Goal: Register for event/course

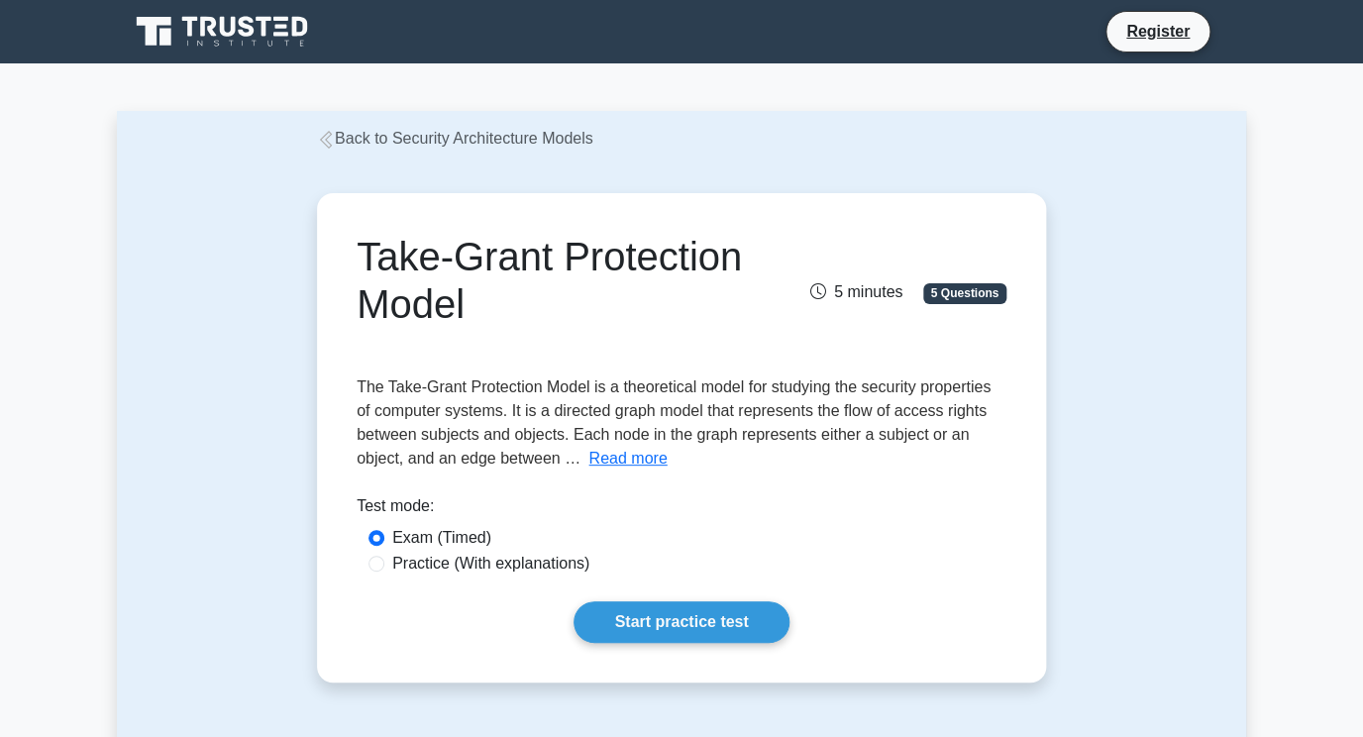
click at [402, 566] on label "Practice (With explanations)" at bounding box center [490, 564] width 197 height 24
click at [384, 566] on input "Practice (With explanations)" at bounding box center [376, 564] width 16 height 16
radio input "true"
click at [651, 624] on link "Start practice test" at bounding box center [680, 622] width 215 height 42
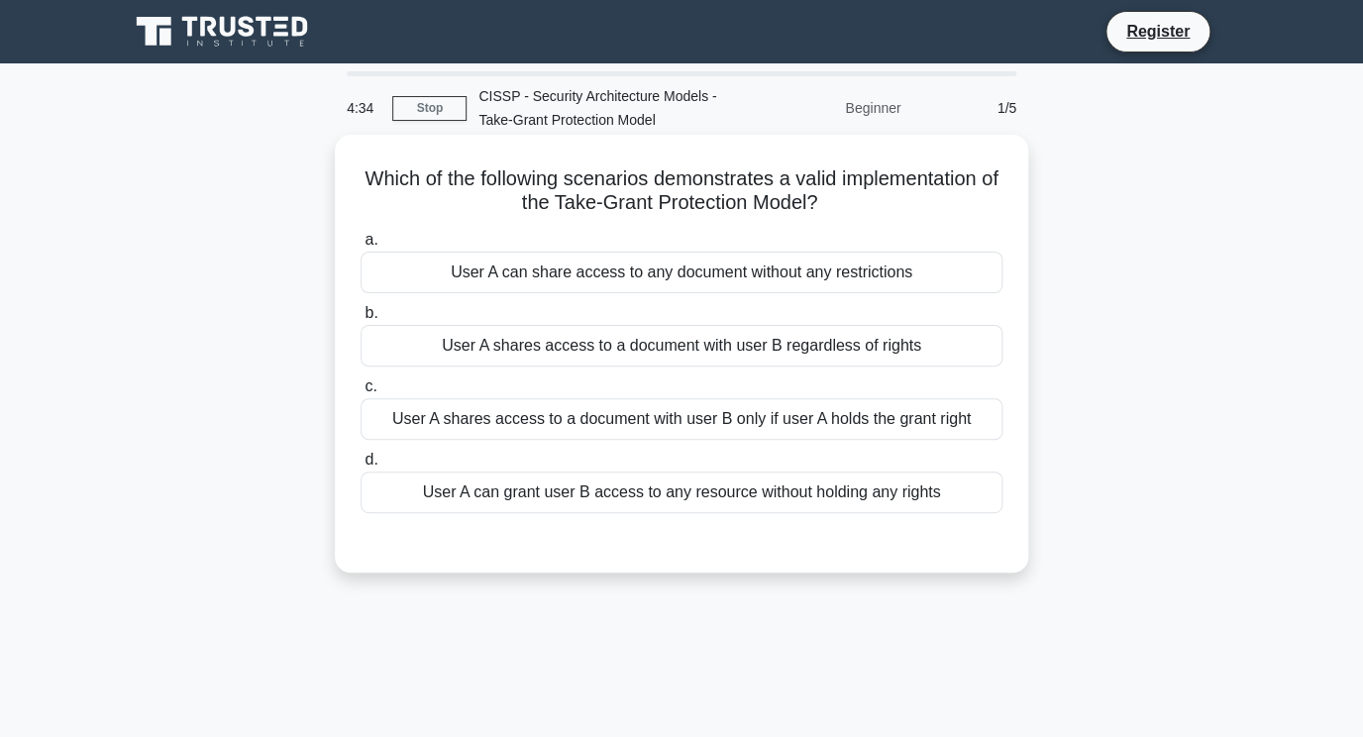
click at [556, 426] on div "User A shares access to a document with user B only if user A holds the grant r…" at bounding box center [682, 419] width 642 height 42
click at [361, 393] on input "c. User A shares access to a document with user B only if user A holds the gran…" at bounding box center [361, 386] width 0 height 13
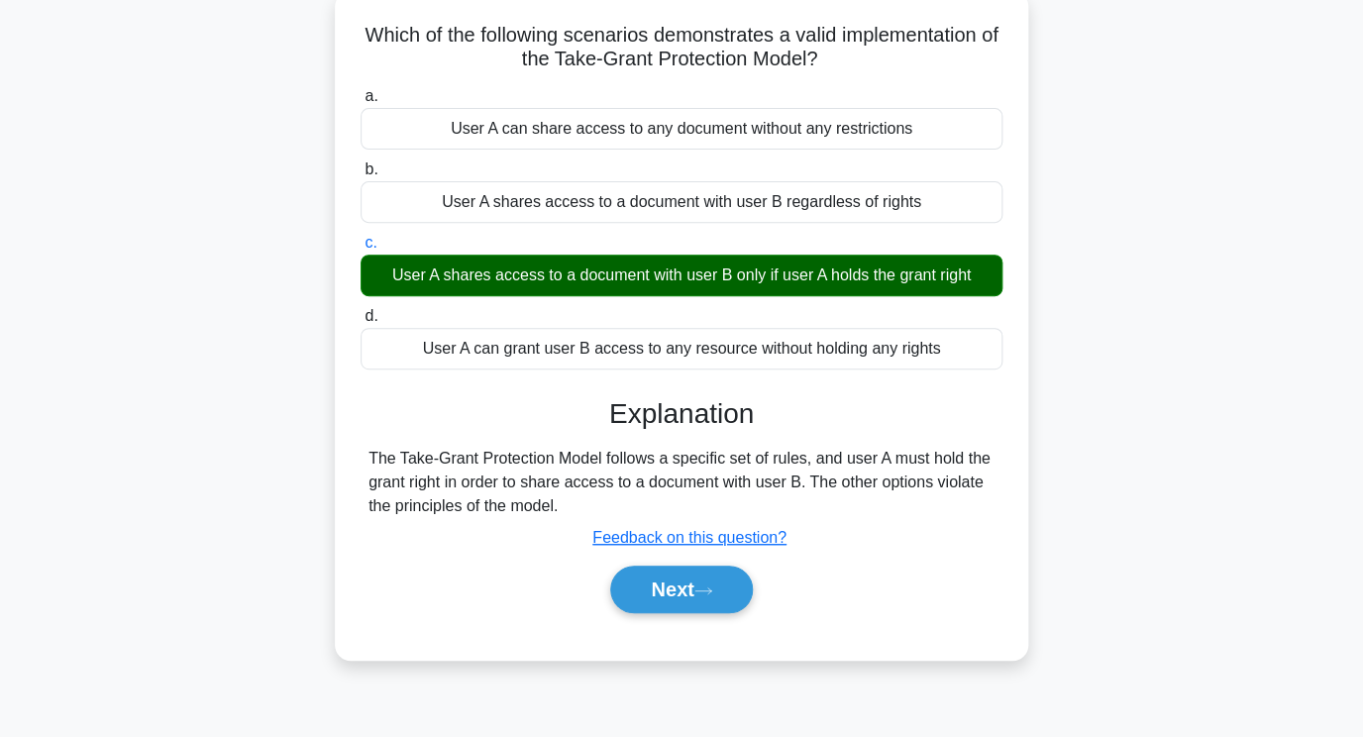
scroll to position [159, 0]
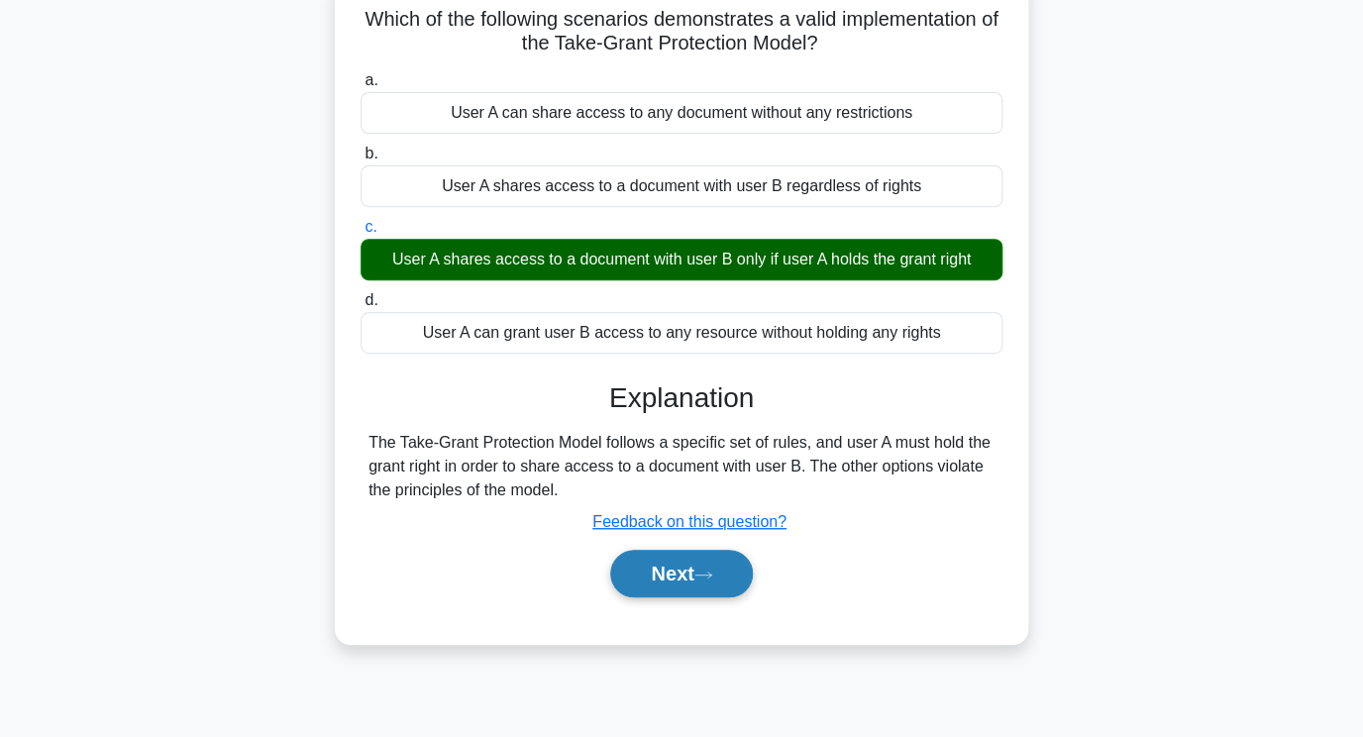
click at [699, 584] on button "Next" at bounding box center [681, 574] width 142 height 48
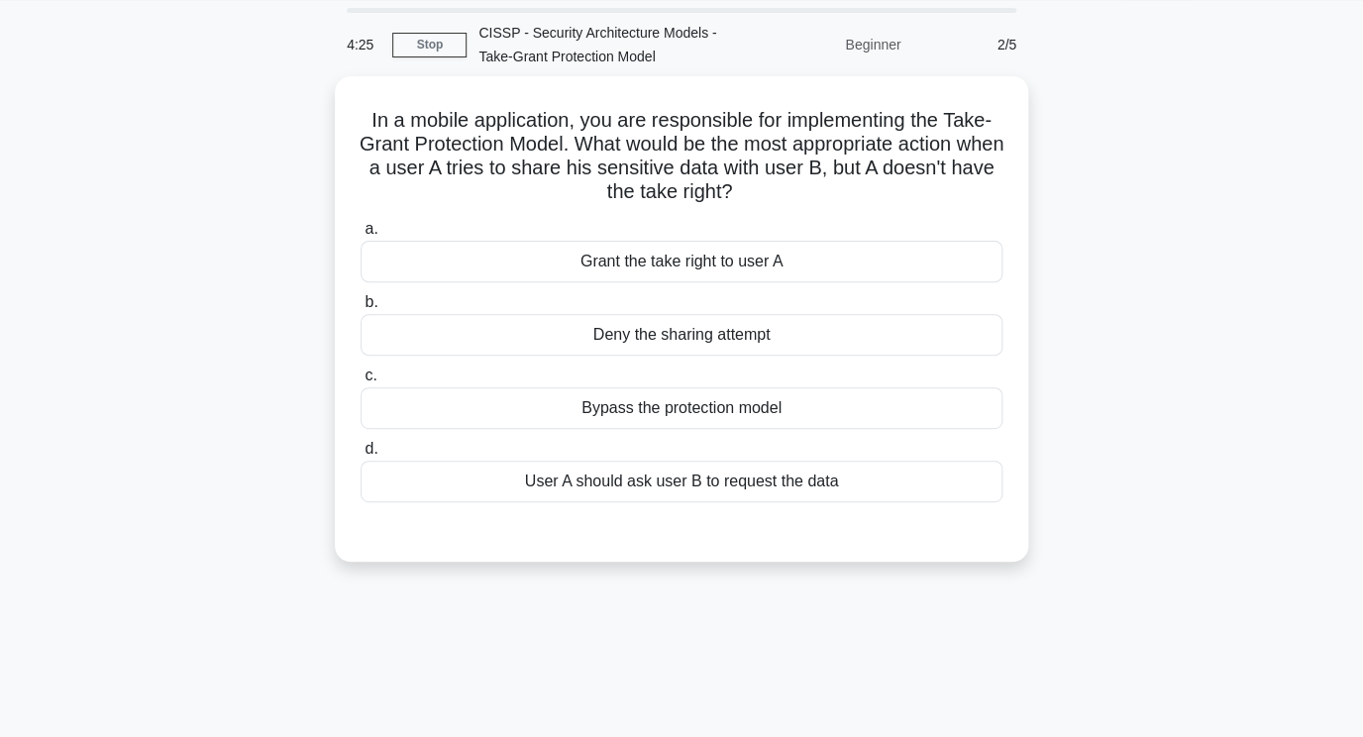
scroll to position [60, 0]
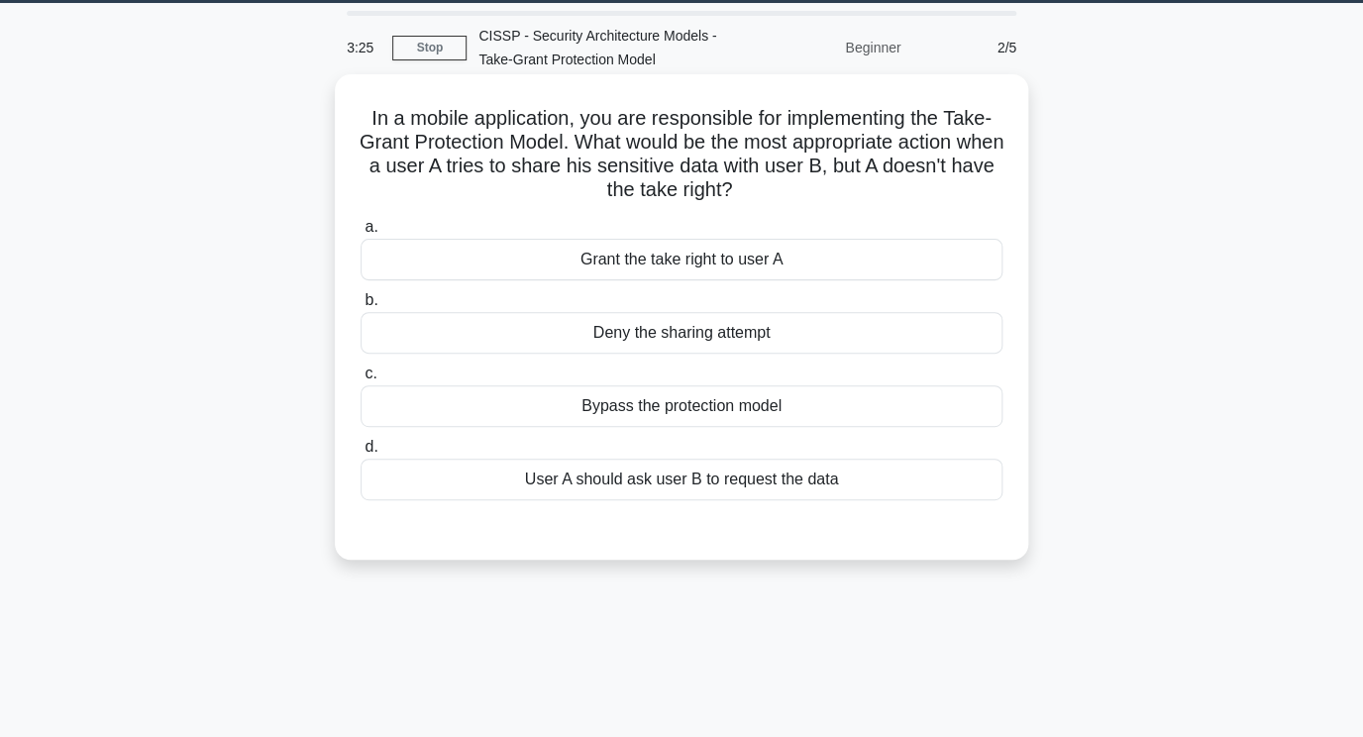
click at [678, 336] on div "Deny the sharing attempt" at bounding box center [682, 333] width 642 height 42
click at [361, 307] on input "b. Deny the sharing attempt" at bounding box center [361, 300] width 0 height 13
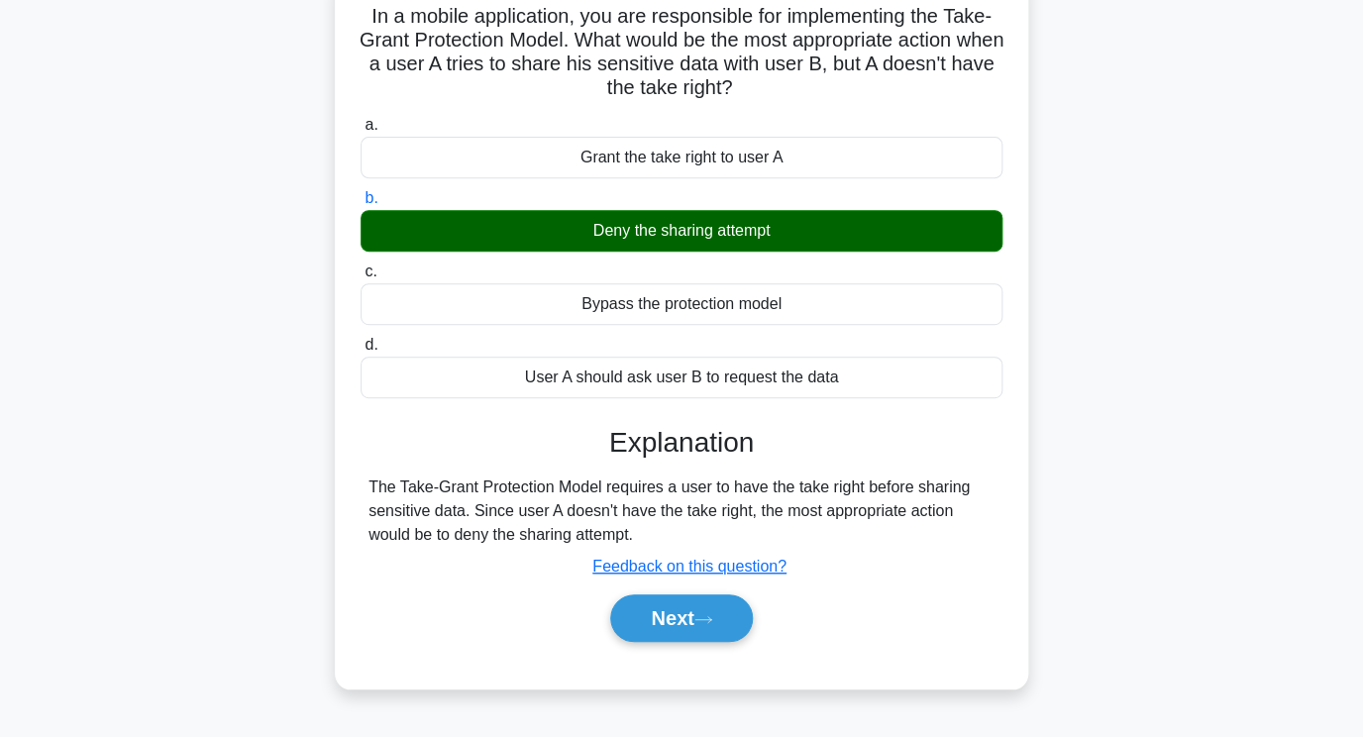
scroll to position [178, 0]
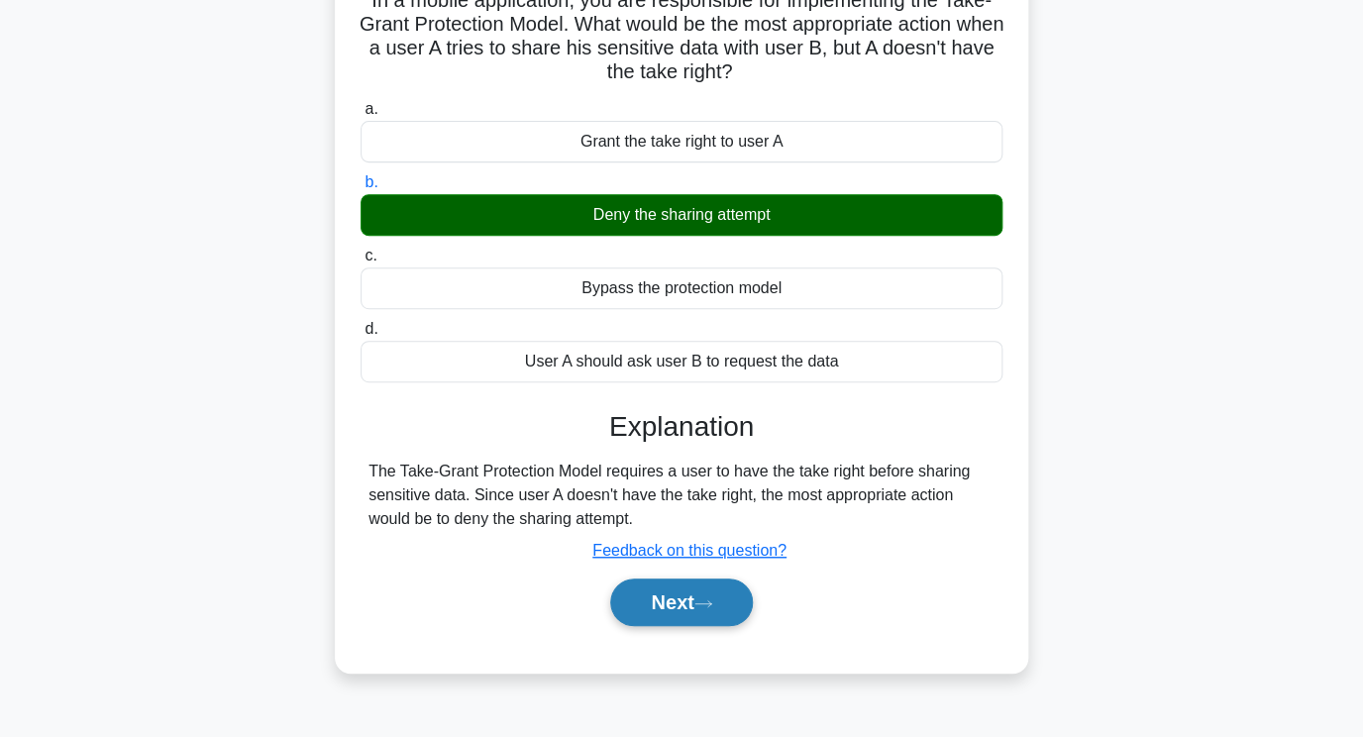
click at [703, 611] on button "Next" at bounding box center [681, 602] width 142 height 48
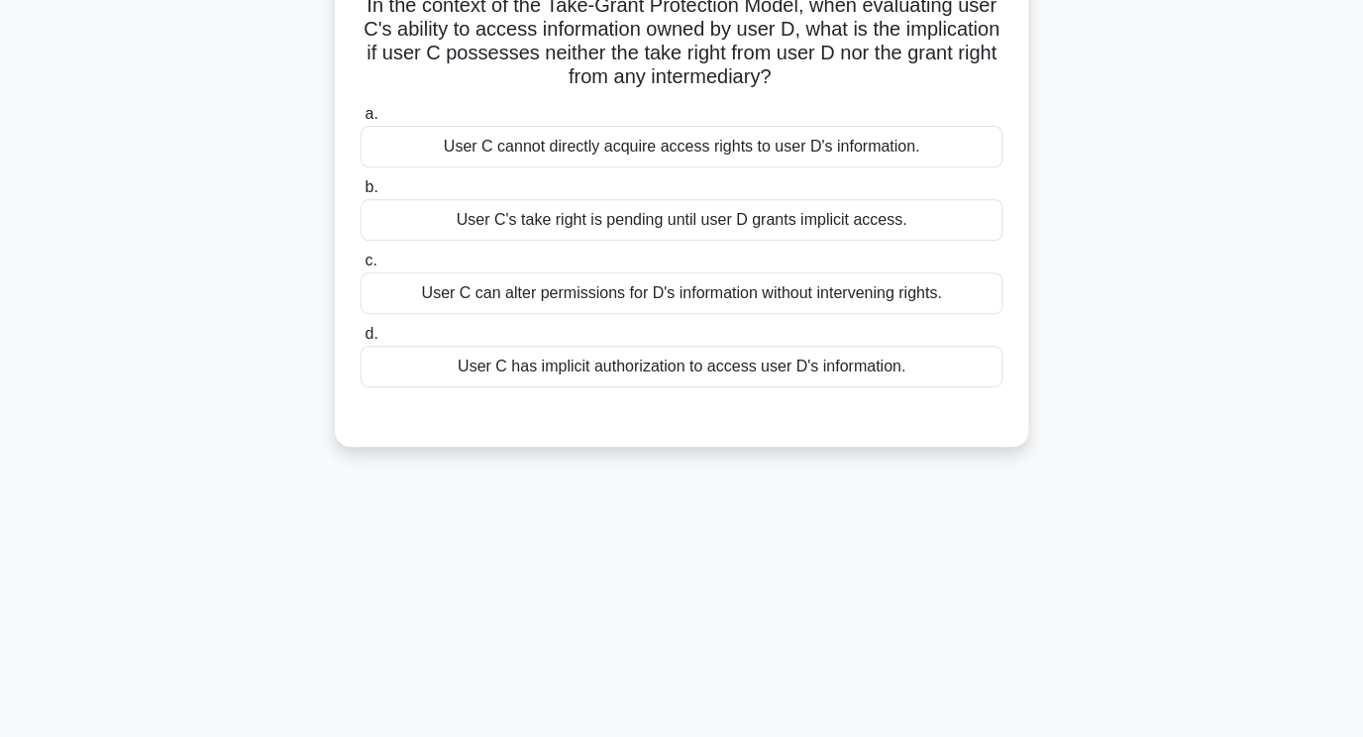
scroll to position [0, 0]
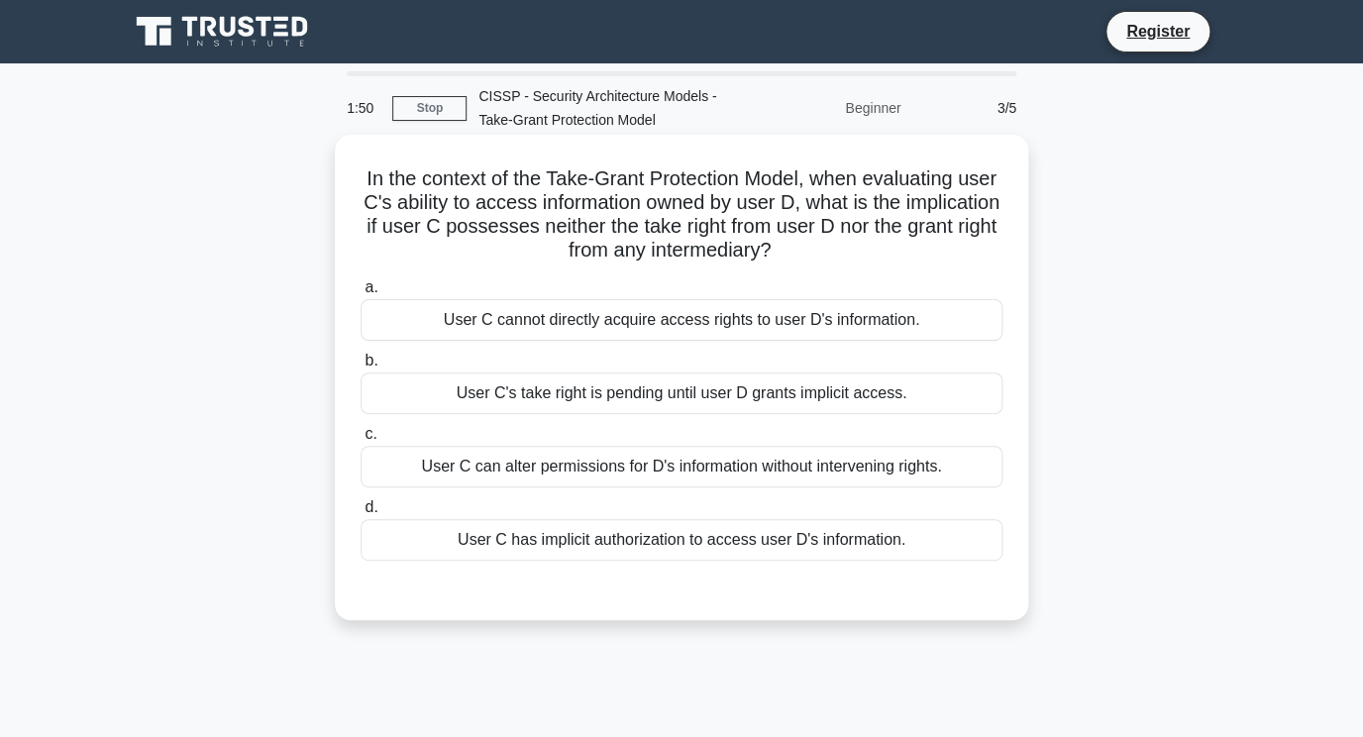
click at [683, 323] on div "User C cannot directly acquire access rights to user D's information." at bounding box center [682, 320] width 642 height 42
click at [361, 294] on input "a. User C cannot directly acquire access rights to user D's information." at bounding box center [361, 287] width 0 height 13
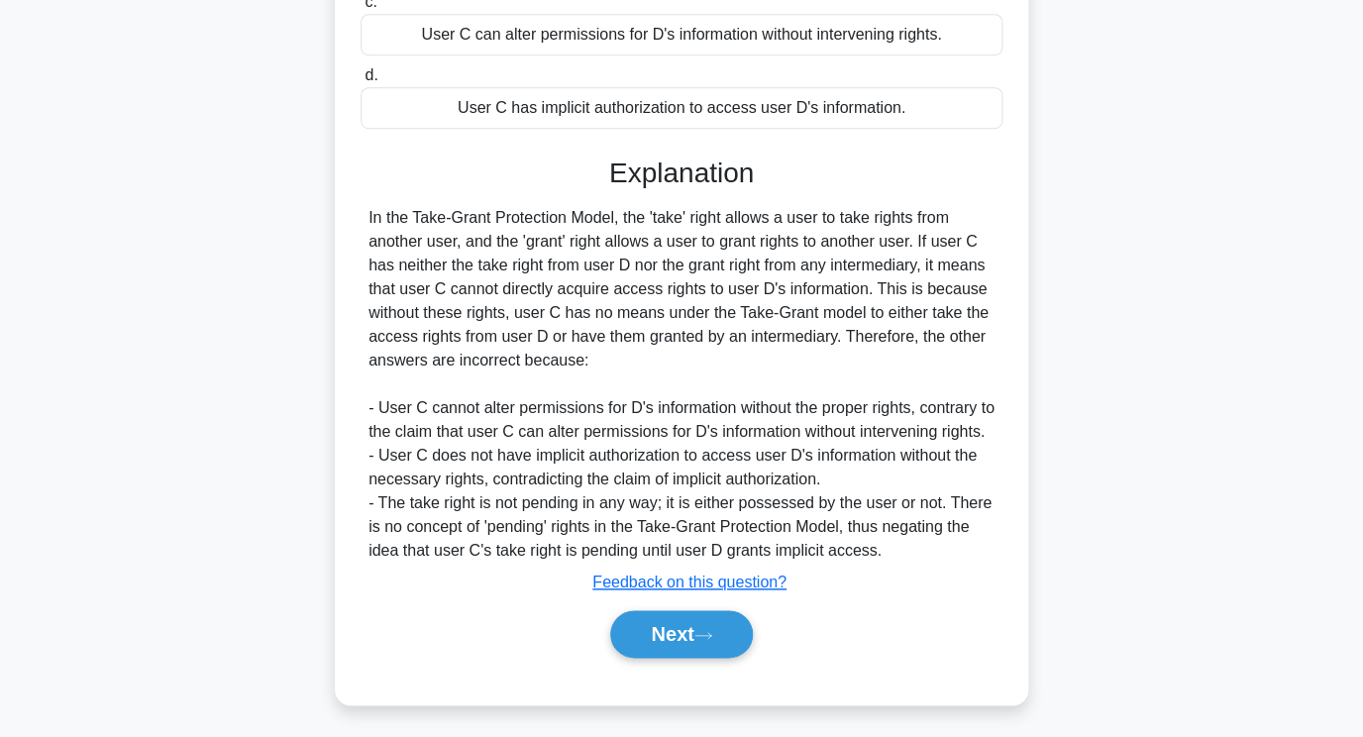
scroll to position [462, 0]
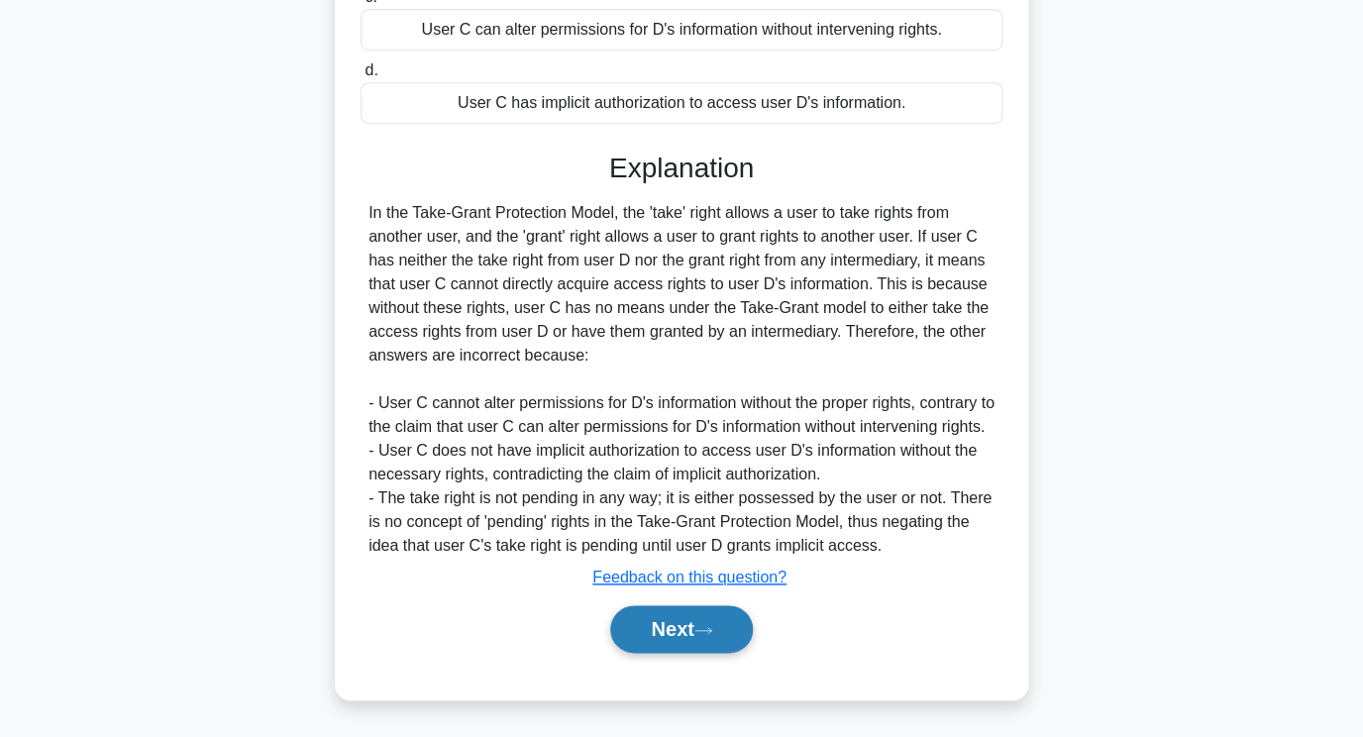
click at [680, 632] on button "Next" at bounding box center [681, 629] width 142 height 48
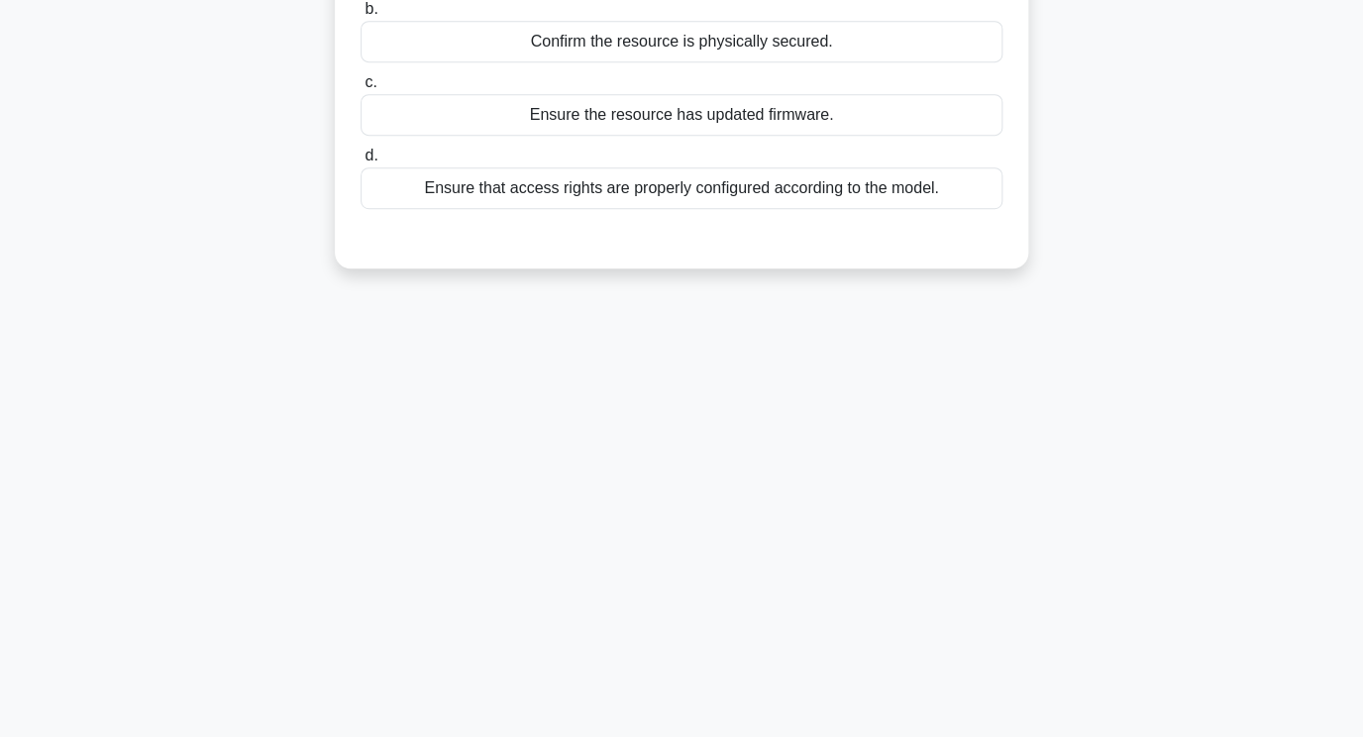
scroll to position [0, 0]
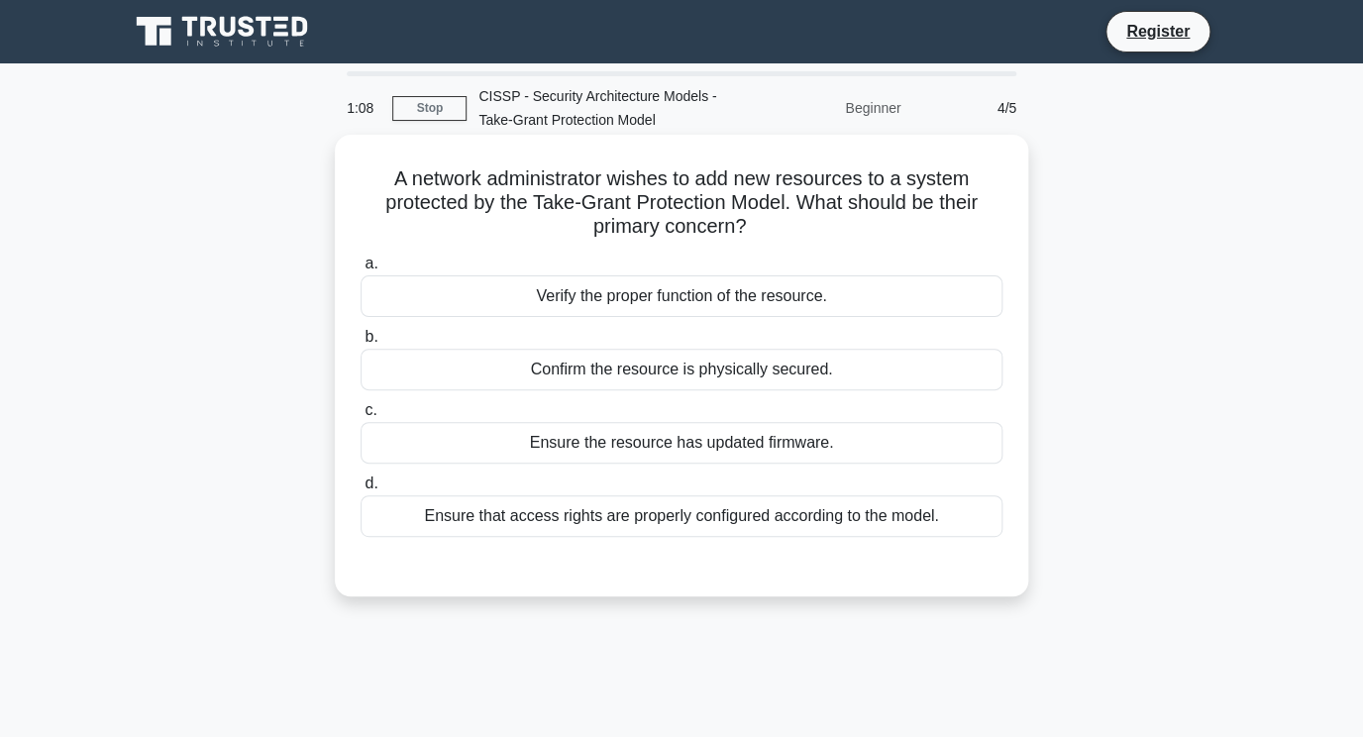
click at [764, 527] on div "Ensure that access rights are properly configured according to the model." at bounding box center [682, 516] width 642 height 42
click at [361, 490] on input "d. Ensure that access rights are properly configured according to the model." at bounding box center [361, 483] width 0 height 13
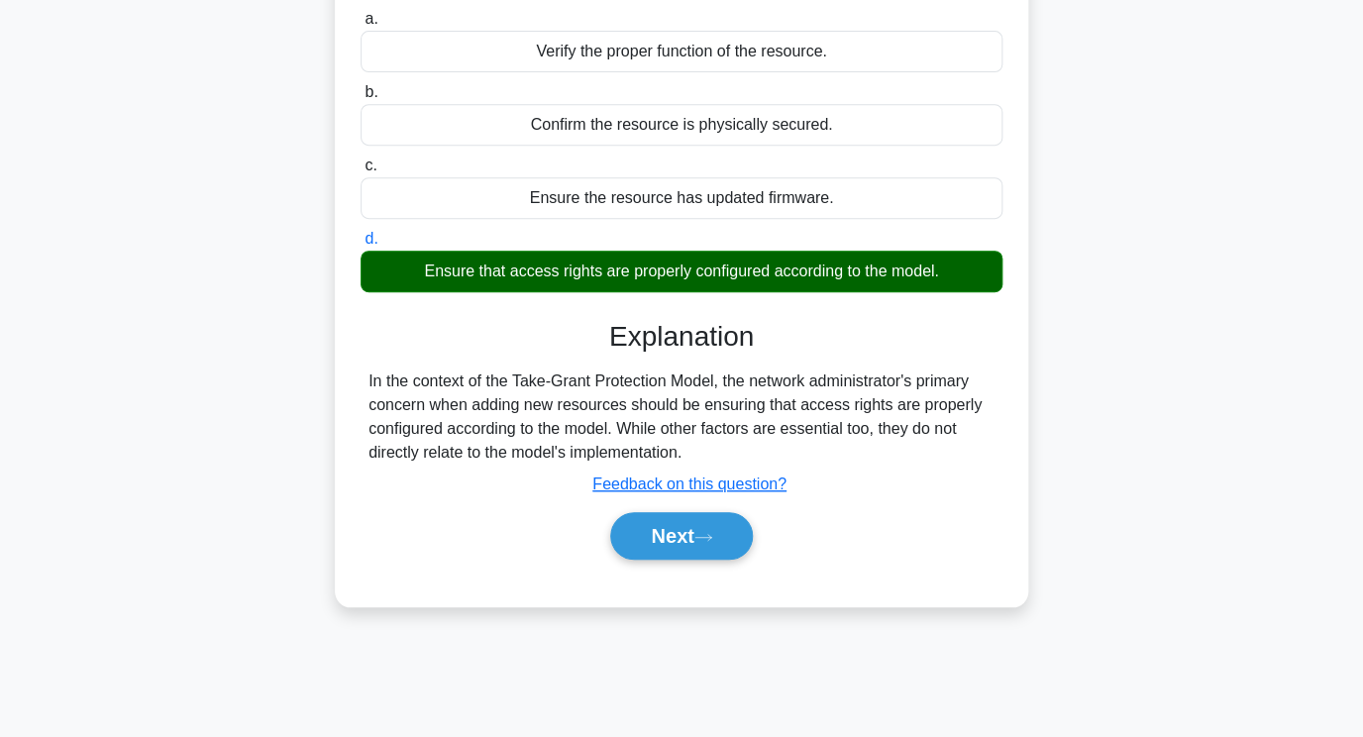
scroll to position [251, 0]
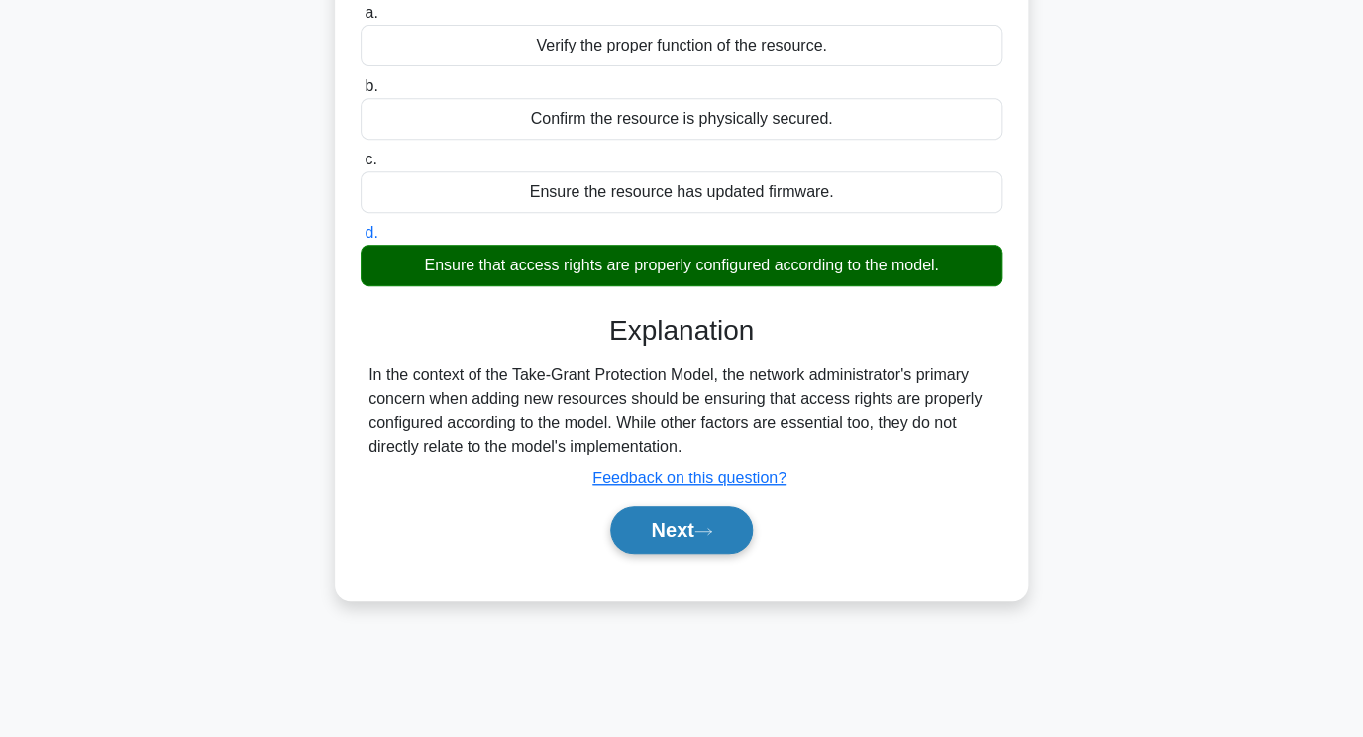
click at [729, 539] on button "Next" at bounding box center [681, 530] width 142 height 48
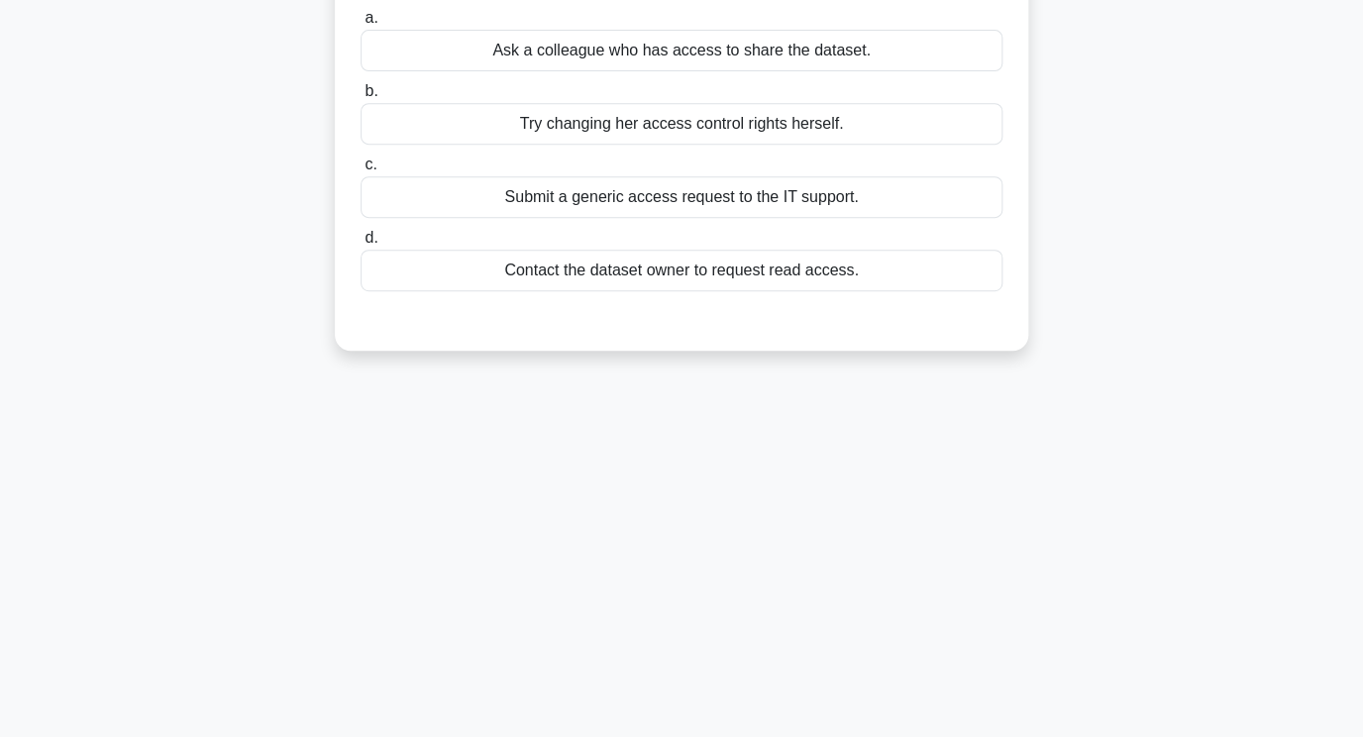
scroll to position [0, 0]
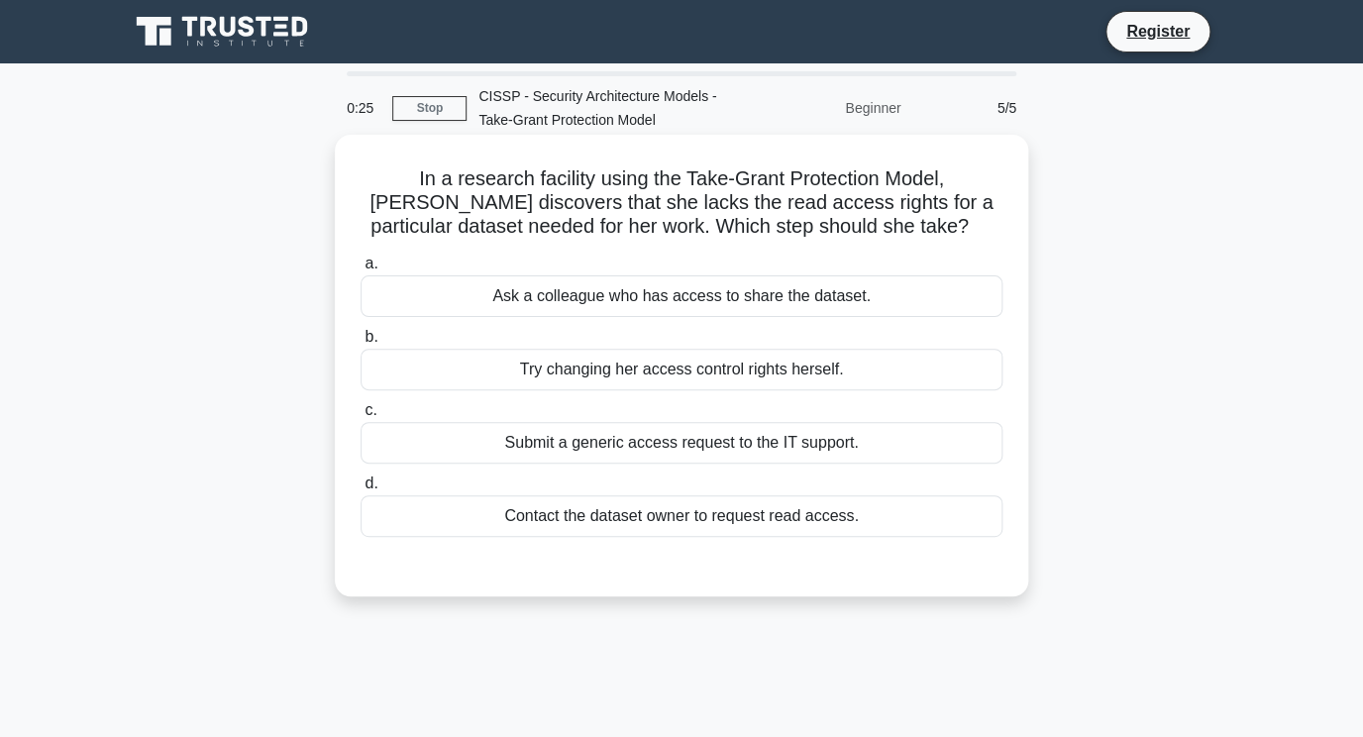
click at [647, 447] on div "Submit a generic access request to the IT support." at bounding box center [682, 443] width 642 height 42
click at [361, 417] on input "c. Submit a generic access request to the IT support." at bounding box center [361, 410] width 0 height 13
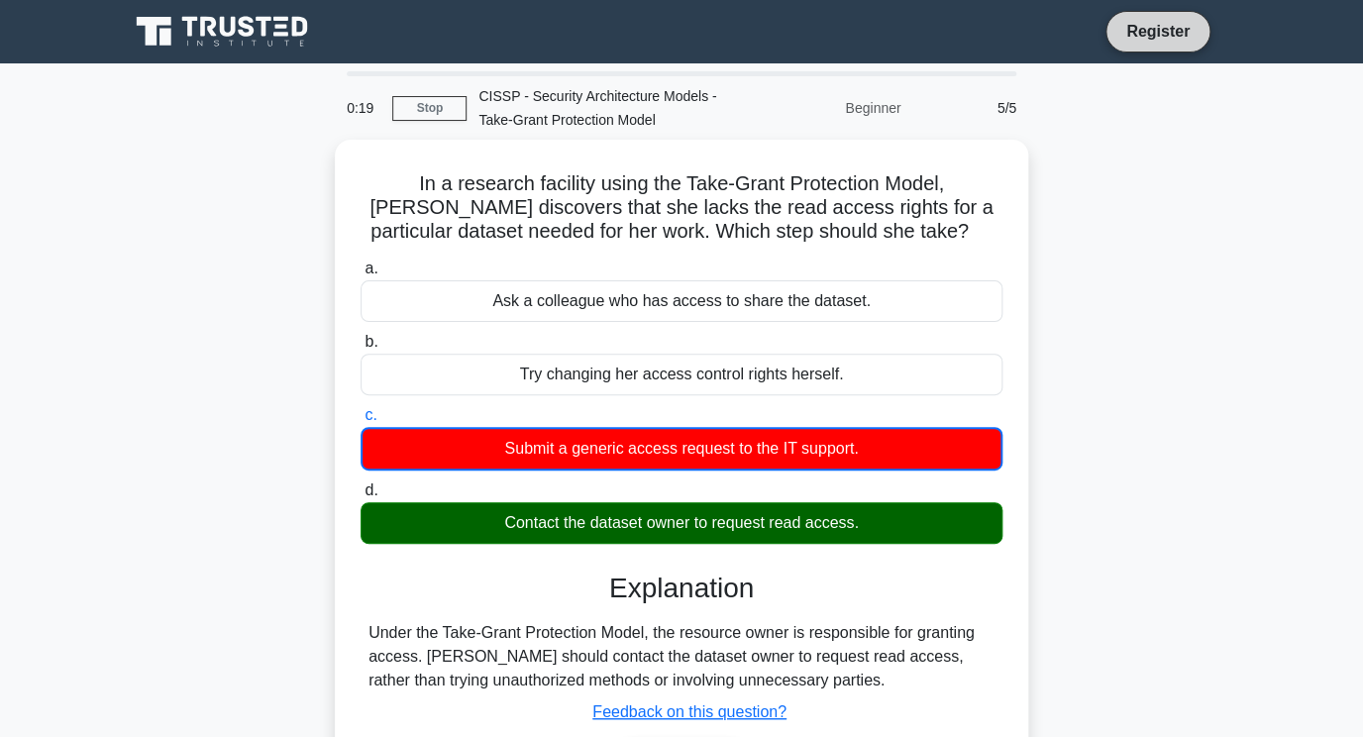
click at [1189, 34] on link "Register" at bounding box center [1157, 31] width 87 height 25
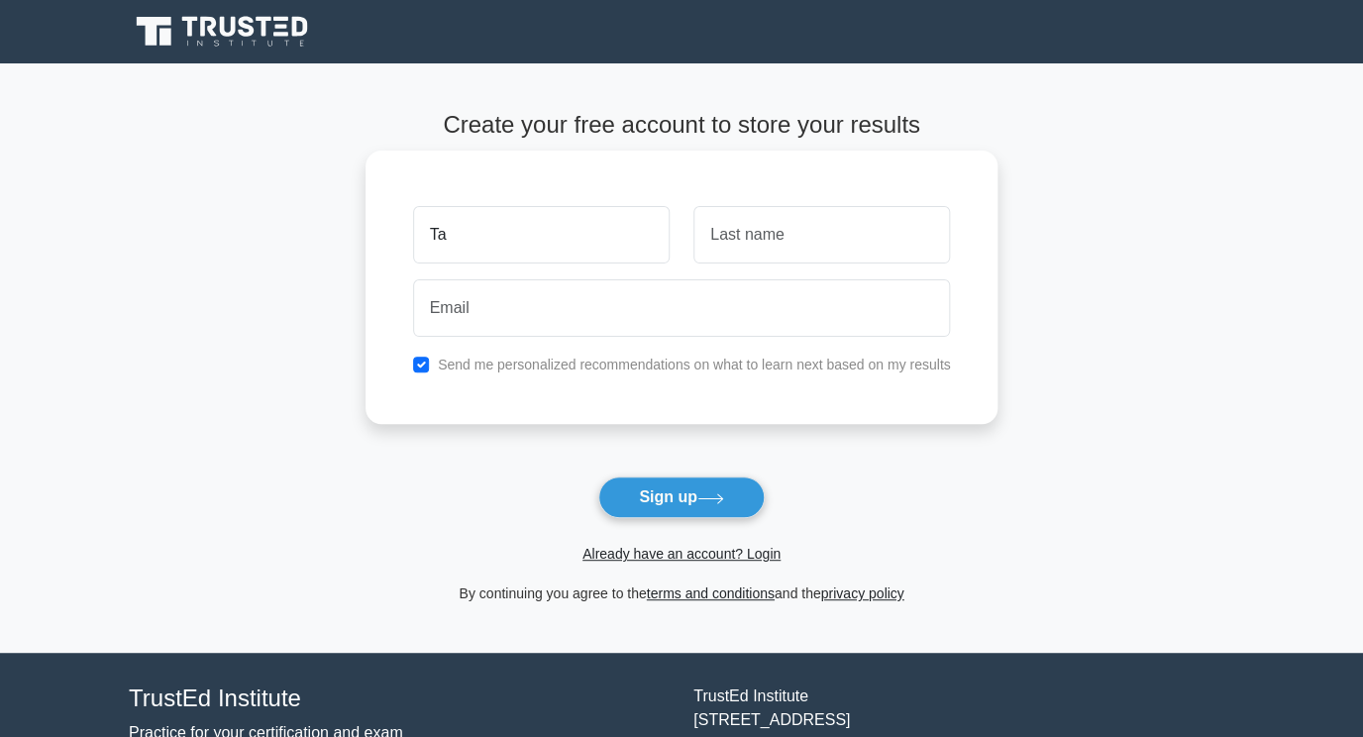
type input "Tahar"
type input "Chouria"
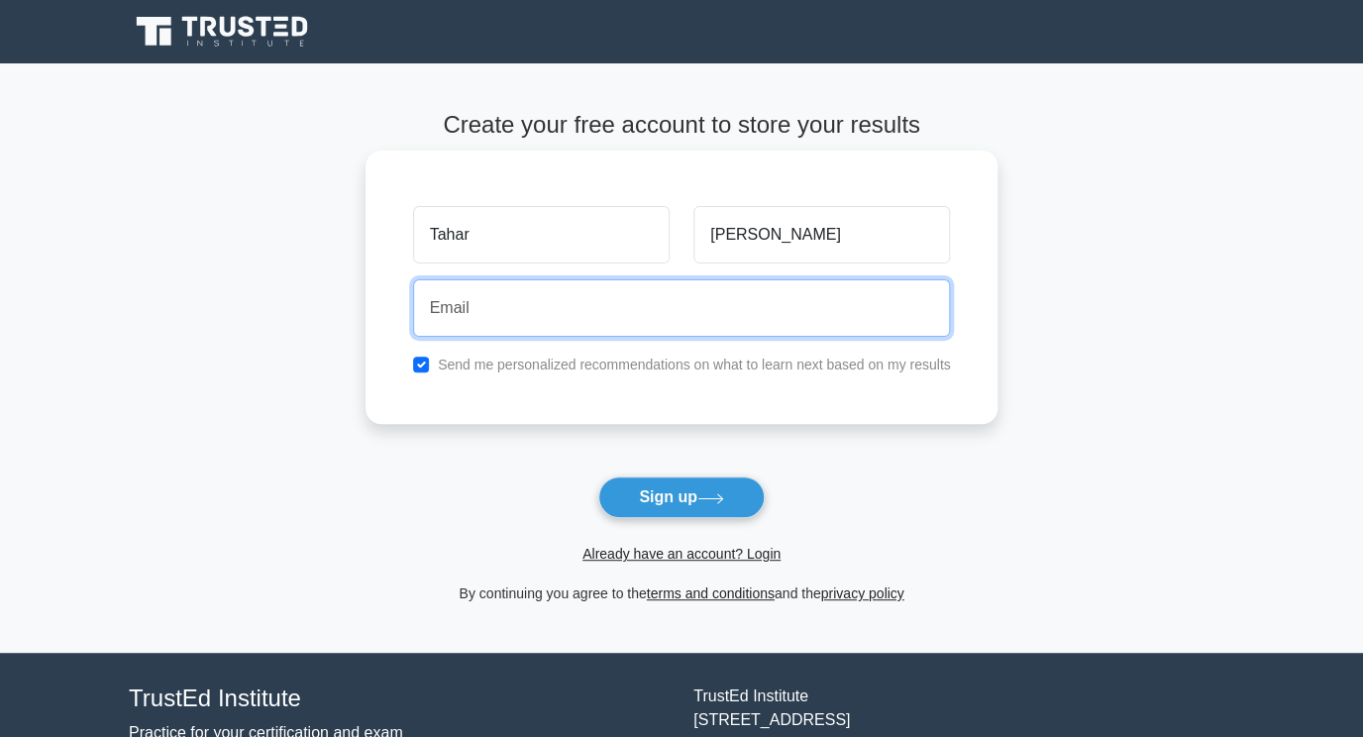
type input "t.chouria@gmail.com"
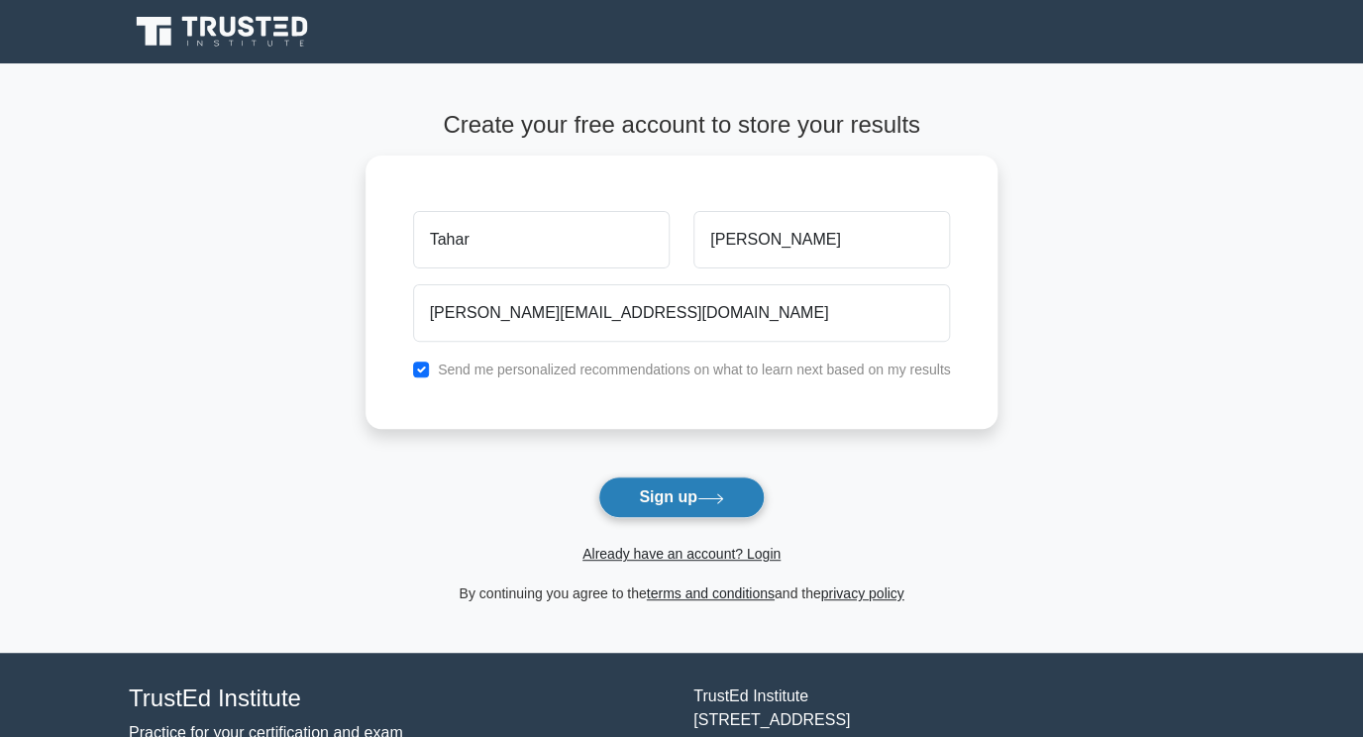
click at [697, 506] on button "Sign up" at bounding box center [681, 497] width 166 height 42
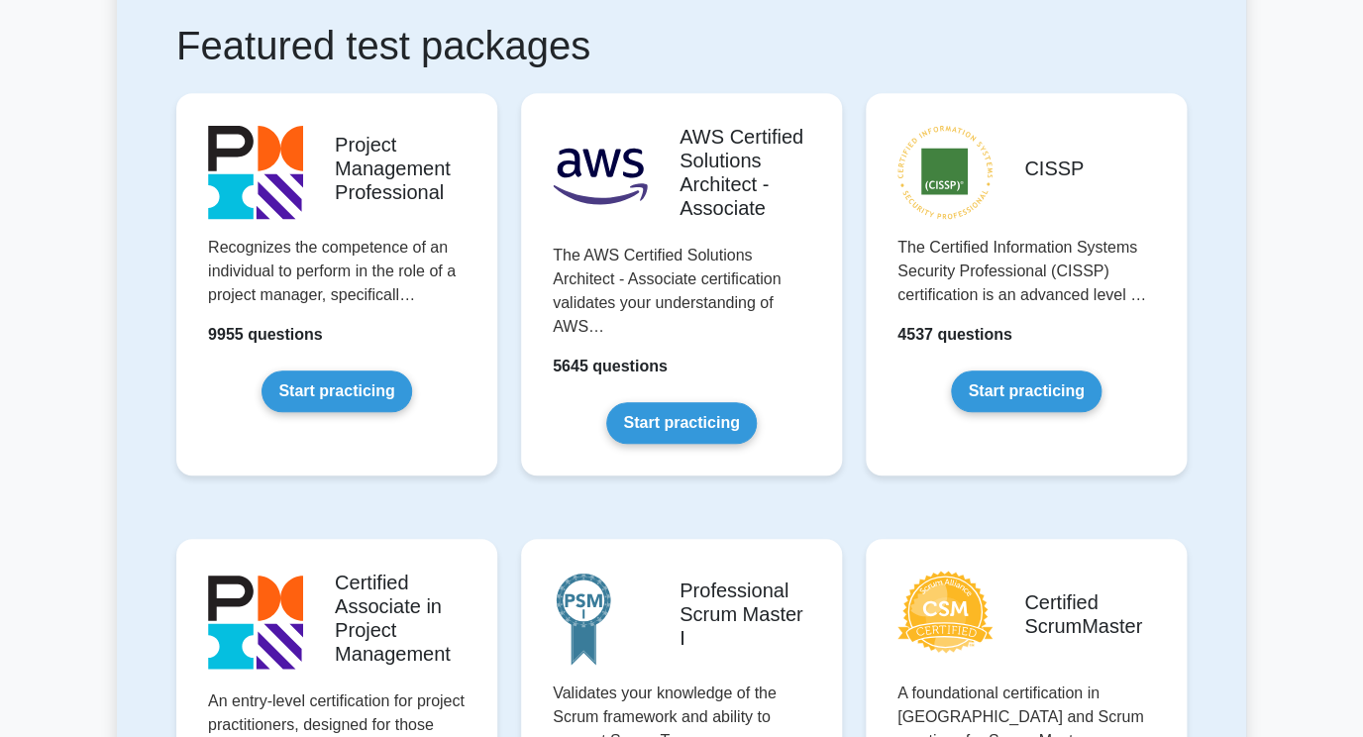
scroll to position [363, 0]
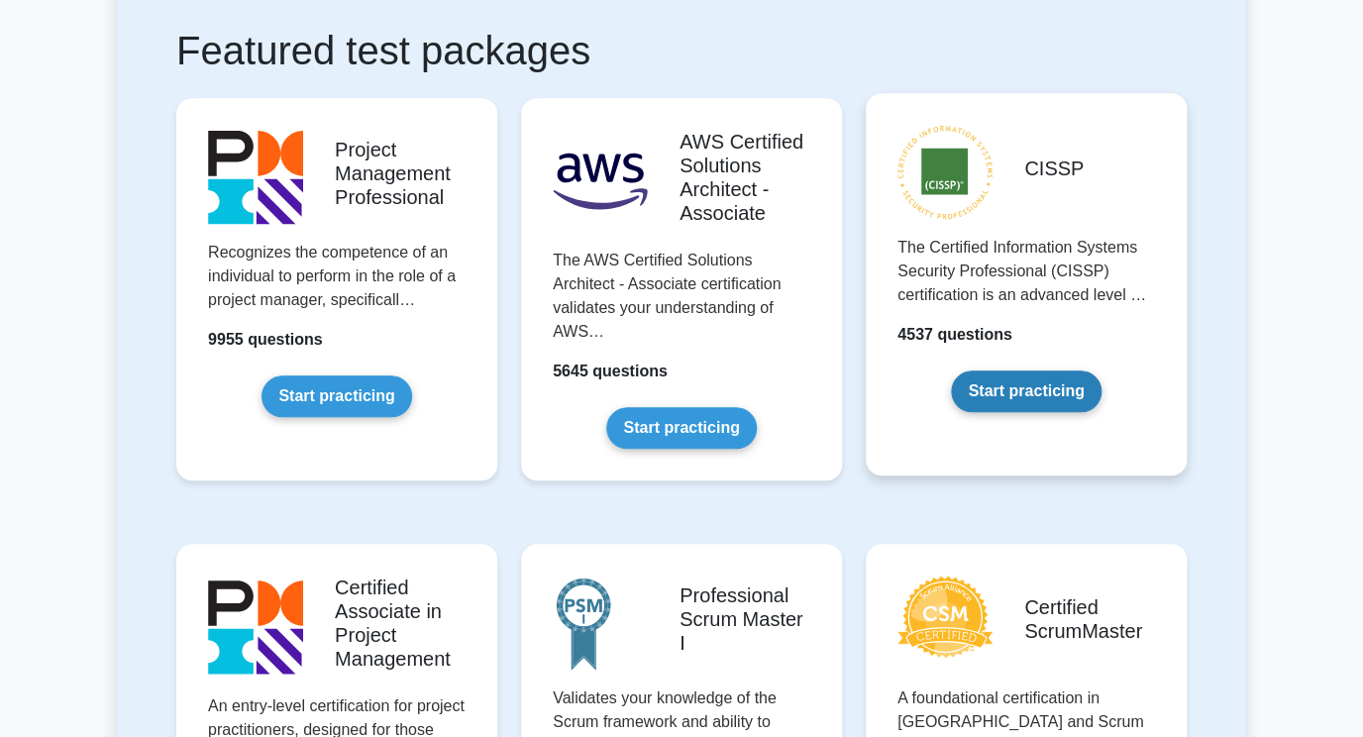
click at [1073, 401] on link "Start practicing" at bounding box center [1026, 391] width 150 height 42
